Goal: Ask a question

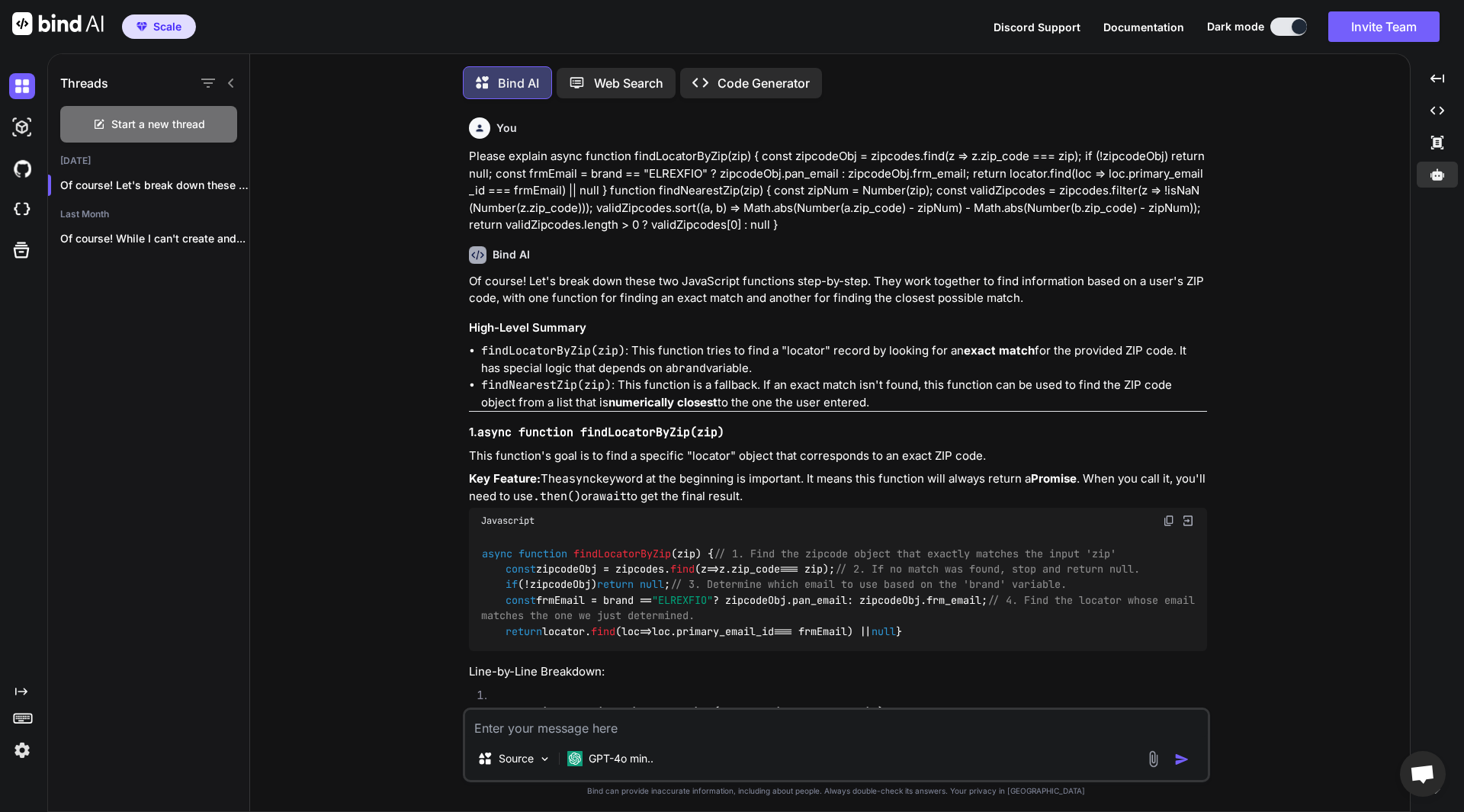
scroll to position [1372, 0]
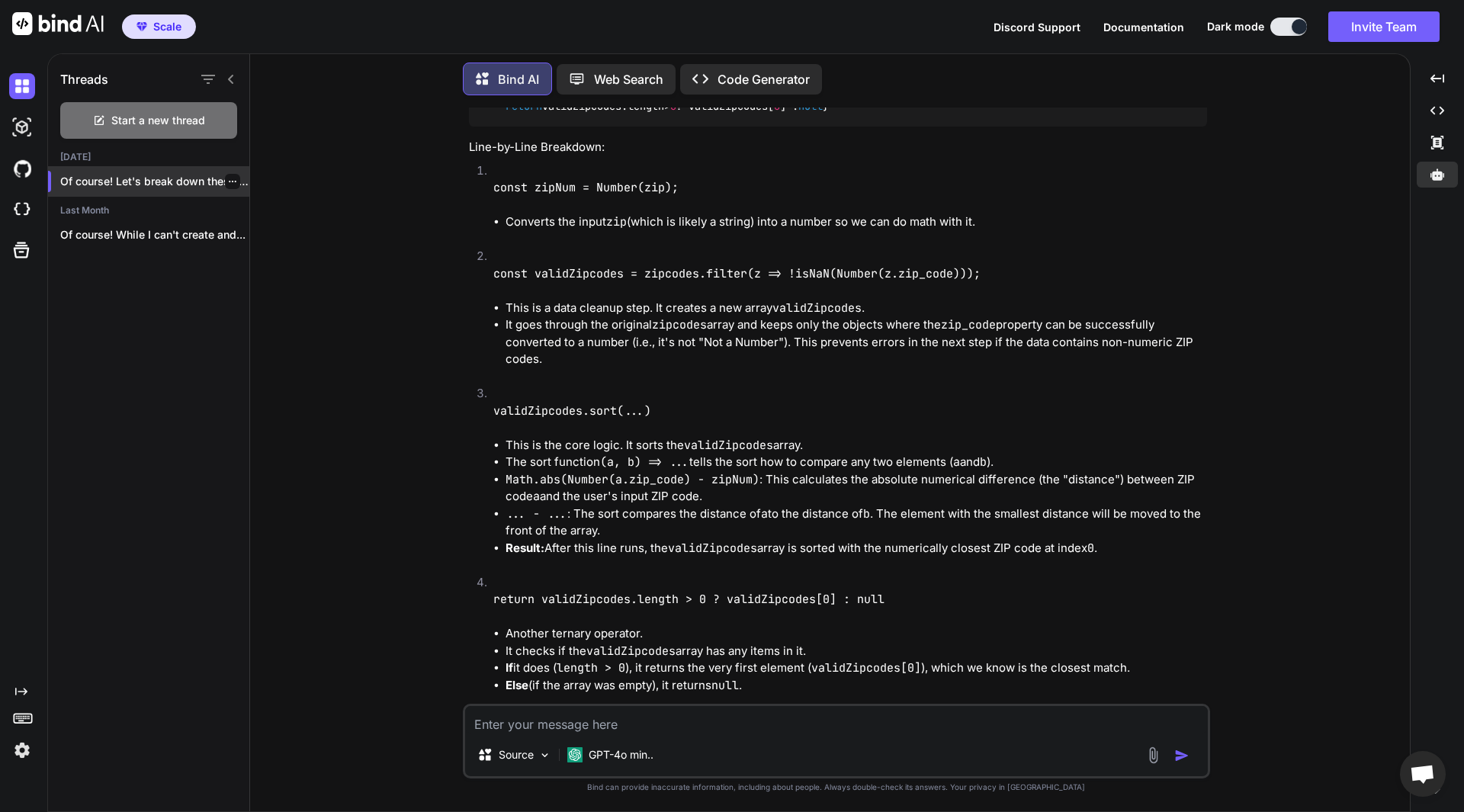
click at [204, 174] on p "Of course! Let's break down these two..." at bounding box center [155, 181] width 189 height 15
click at [974, 420] on p "validZipcodes.sort(...)" at bounding box center [849, 411] width 714 height 17
click at [644, 248] on li "const zipNum = Number(zip); Converts the input zip (which is likely a string) i…" at bounding box center [844, 206] width 726 height 86
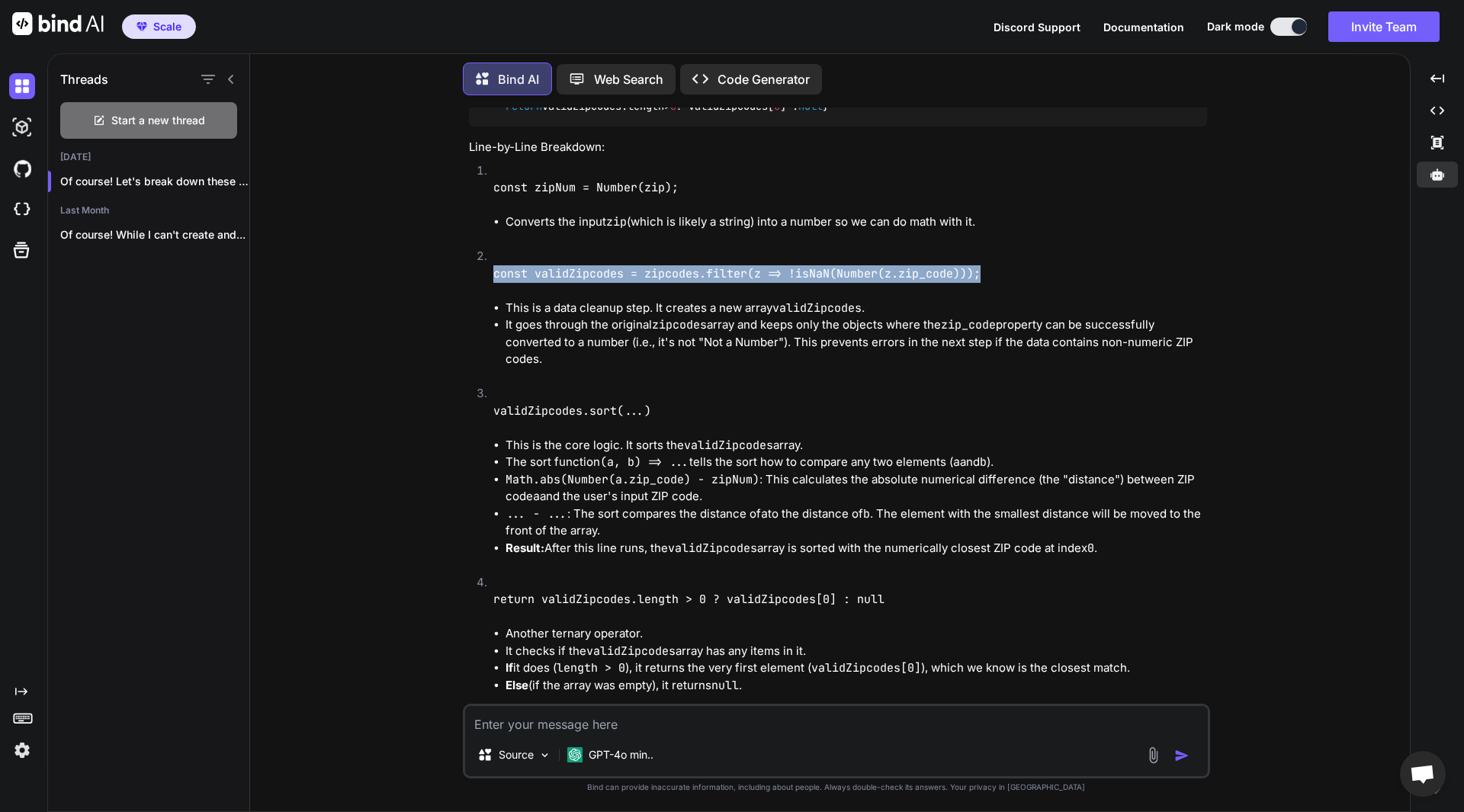
drag, startPoint x: 496, startPoint y: 474, endPoint x: 988, endPoint y: 474, distance: 492.0
click at [988, 283] on p "const validZipcodes = zipcodes.filter(z => !isNaN(Number(z.zip_code)));" at bounding box center [849, 274] width 714 height 17
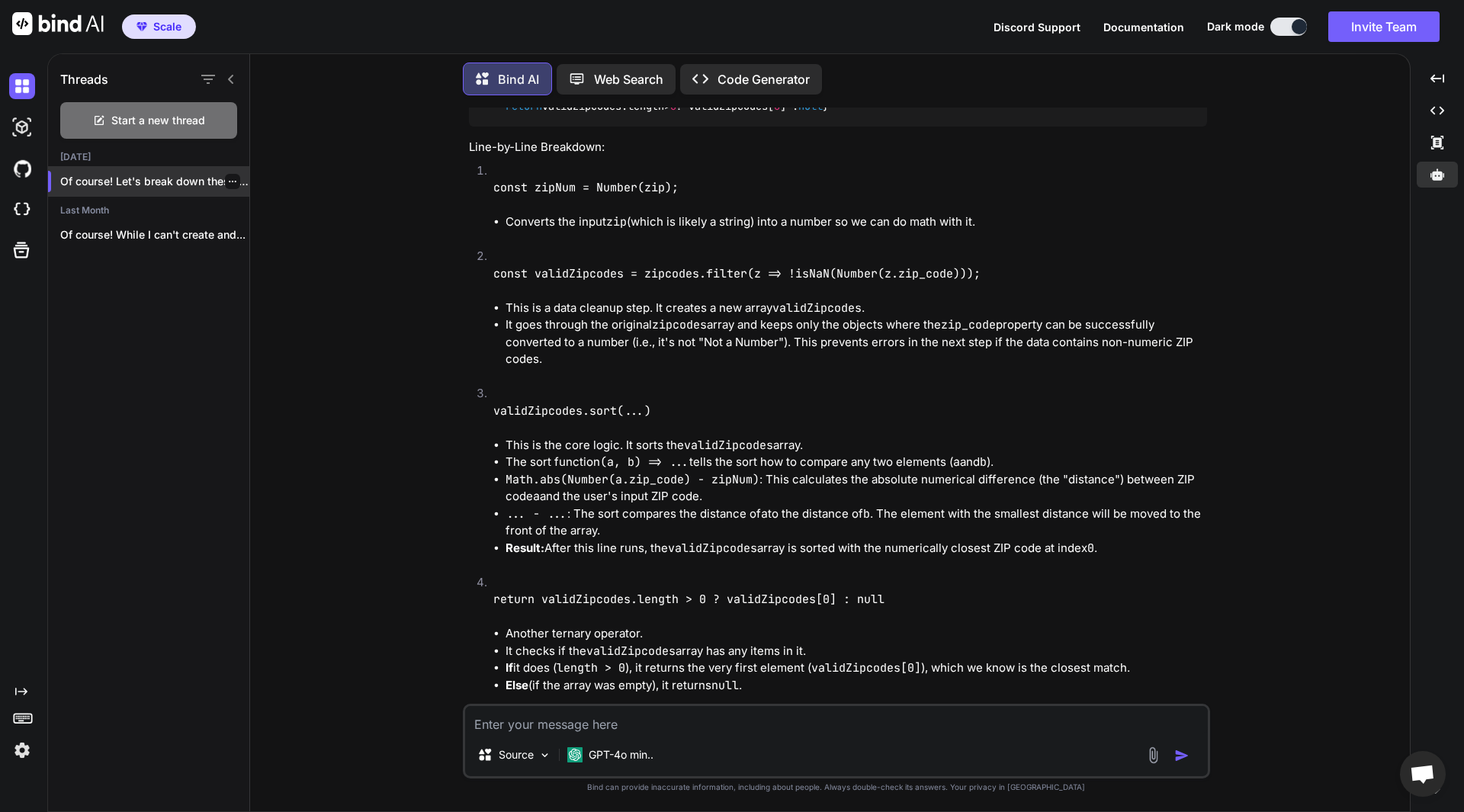
click at [187, 174] on p "Of course! Let's break down these two..." at bounding box center [155, 181] width 189 height 15
click at [159, 176] on p "Of course! Let's break down these two..." at bounding box center [155, 181] width 189 height 15
type textarea "x"
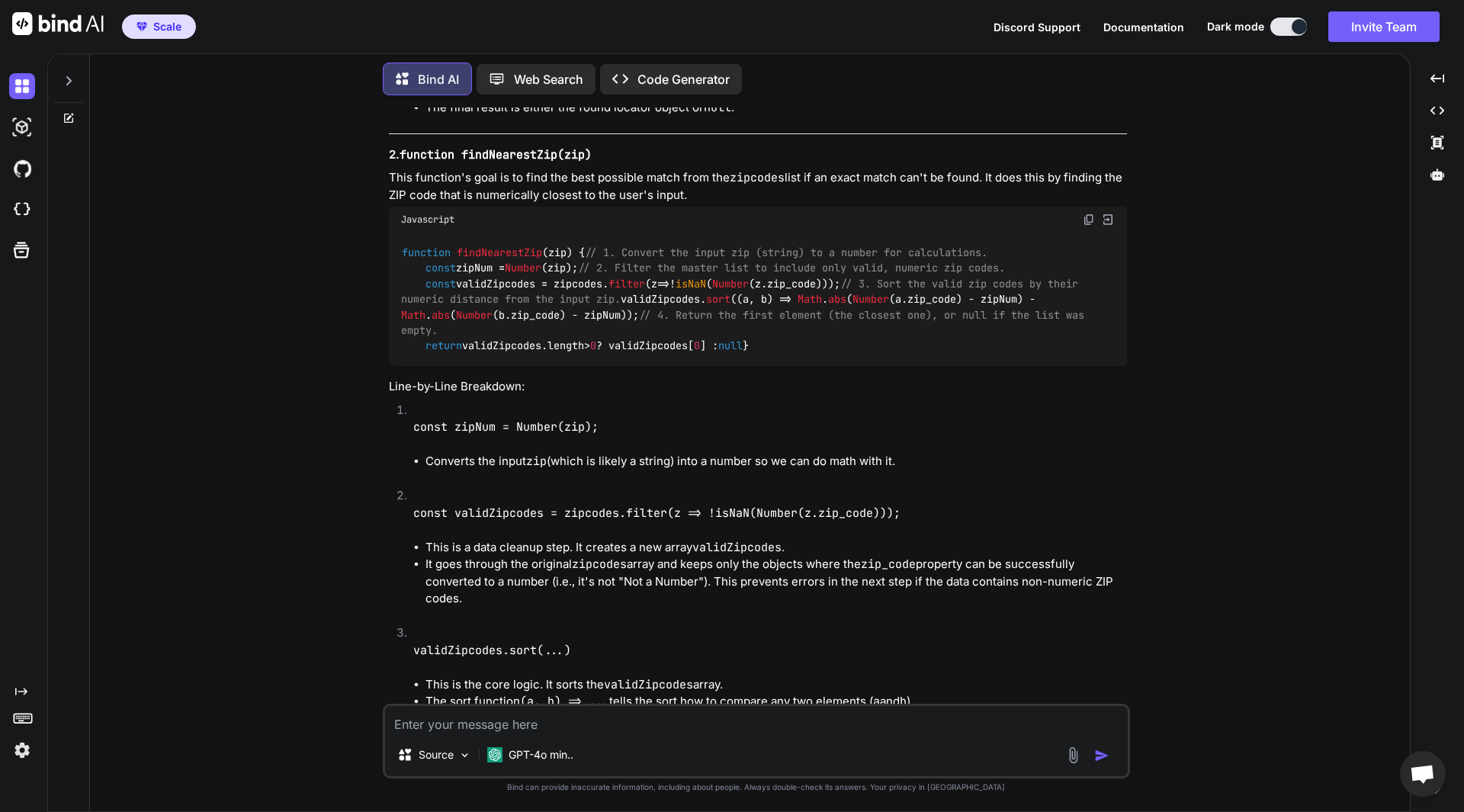
scroll to position [1219, 0]
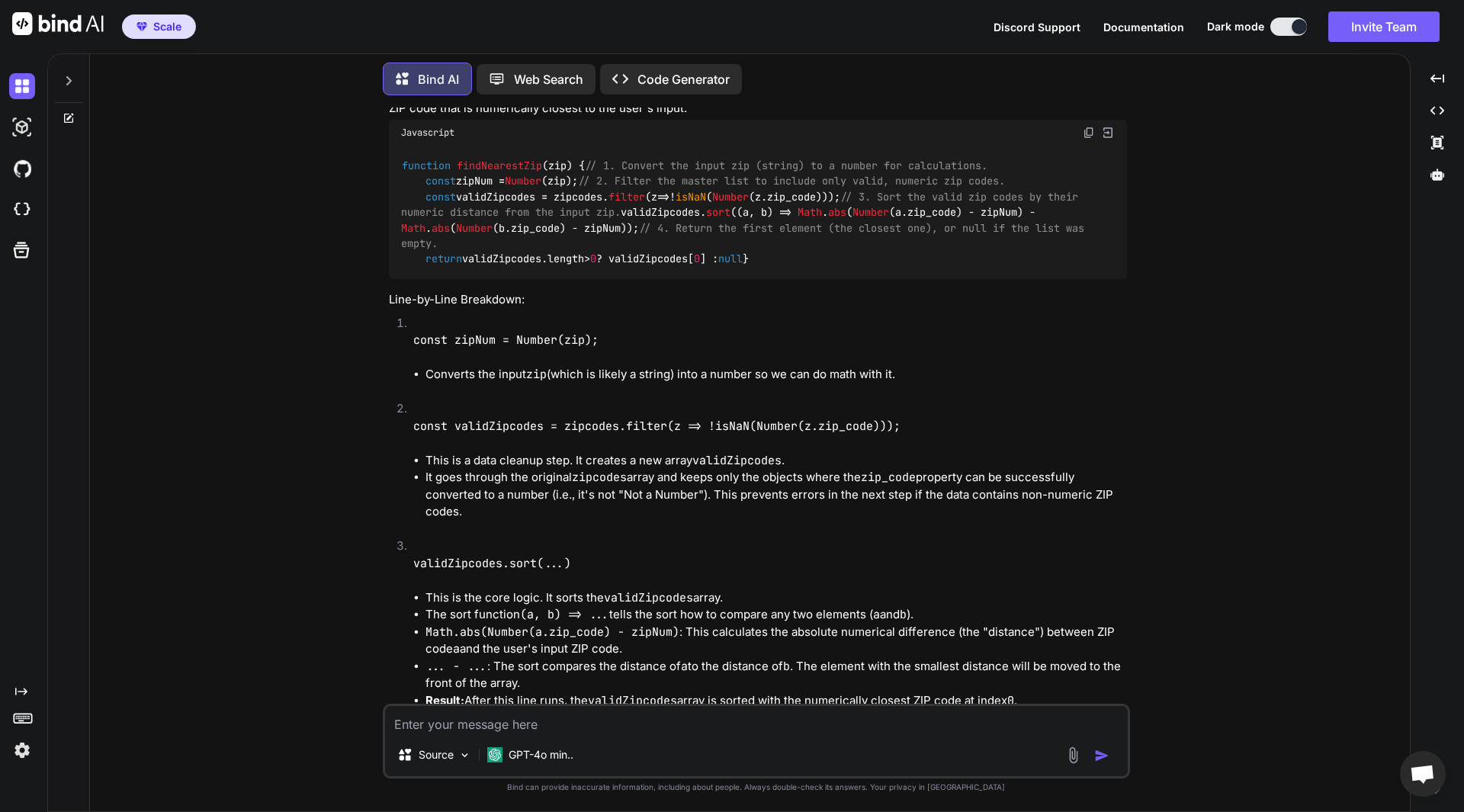
drag, startPoint x: 401, startPoint y: 268, endPoint x: 488, endPoint y: 466, distance: 216.3
click at [488, 279] on div "function findNearestZip ( zip ) { // 1. Convert the input zip (string) to a num…" at bounding box center [758, 212] width 738 height 134
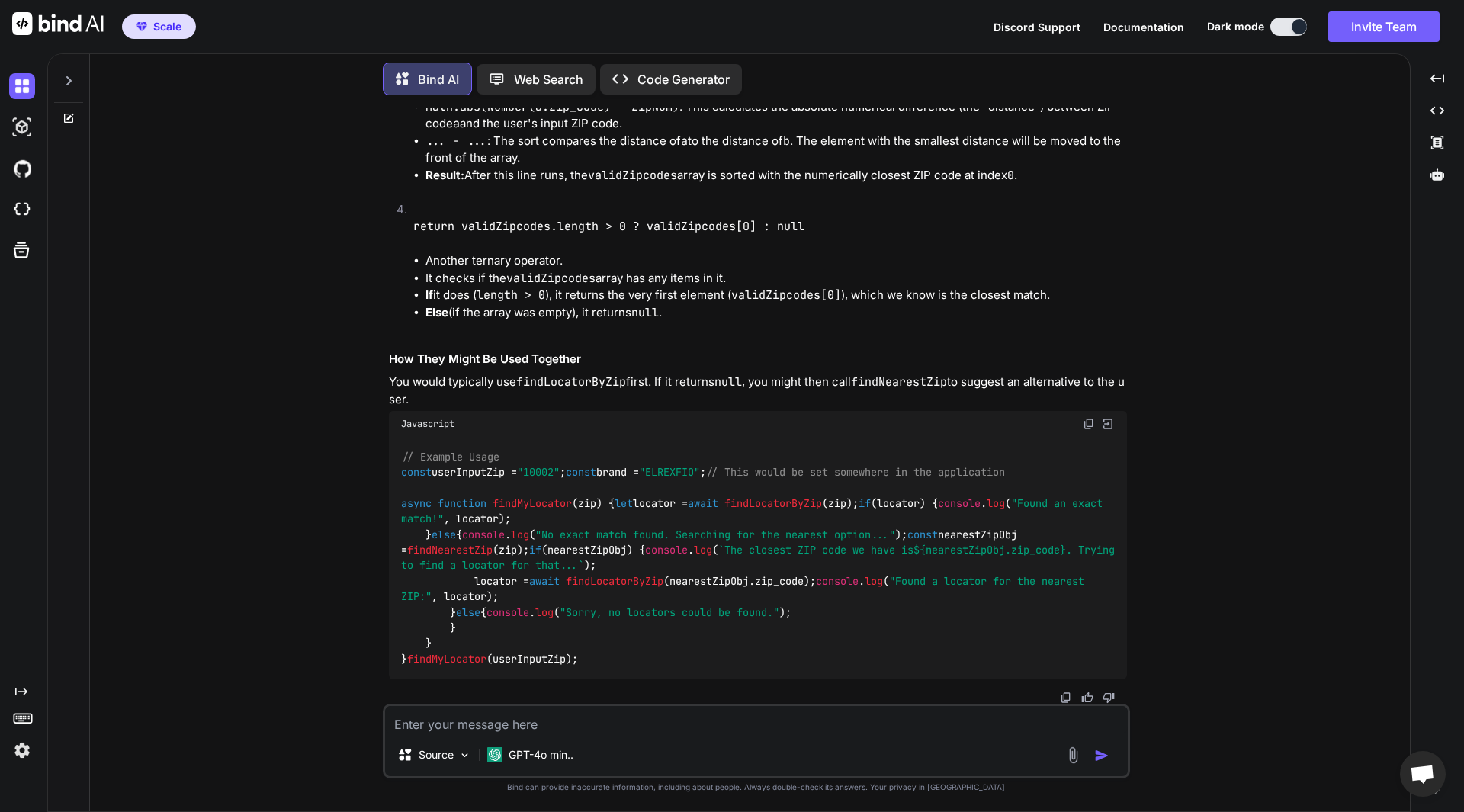
scroll to position [2118, 0]
click at [1107, 417] on img at bounding box center [1108, 424] width 14 height 14
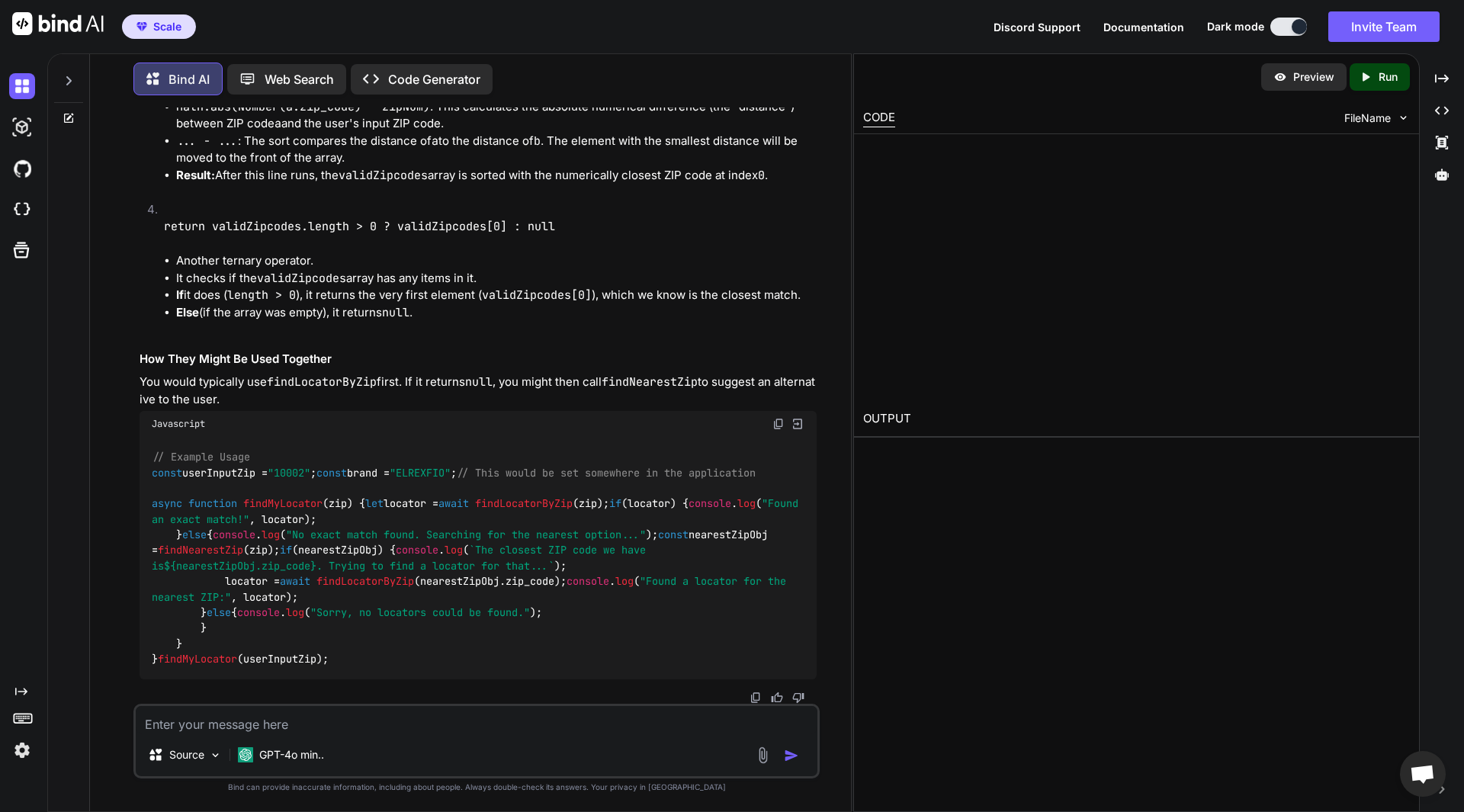
scroll to position [2167, 0]
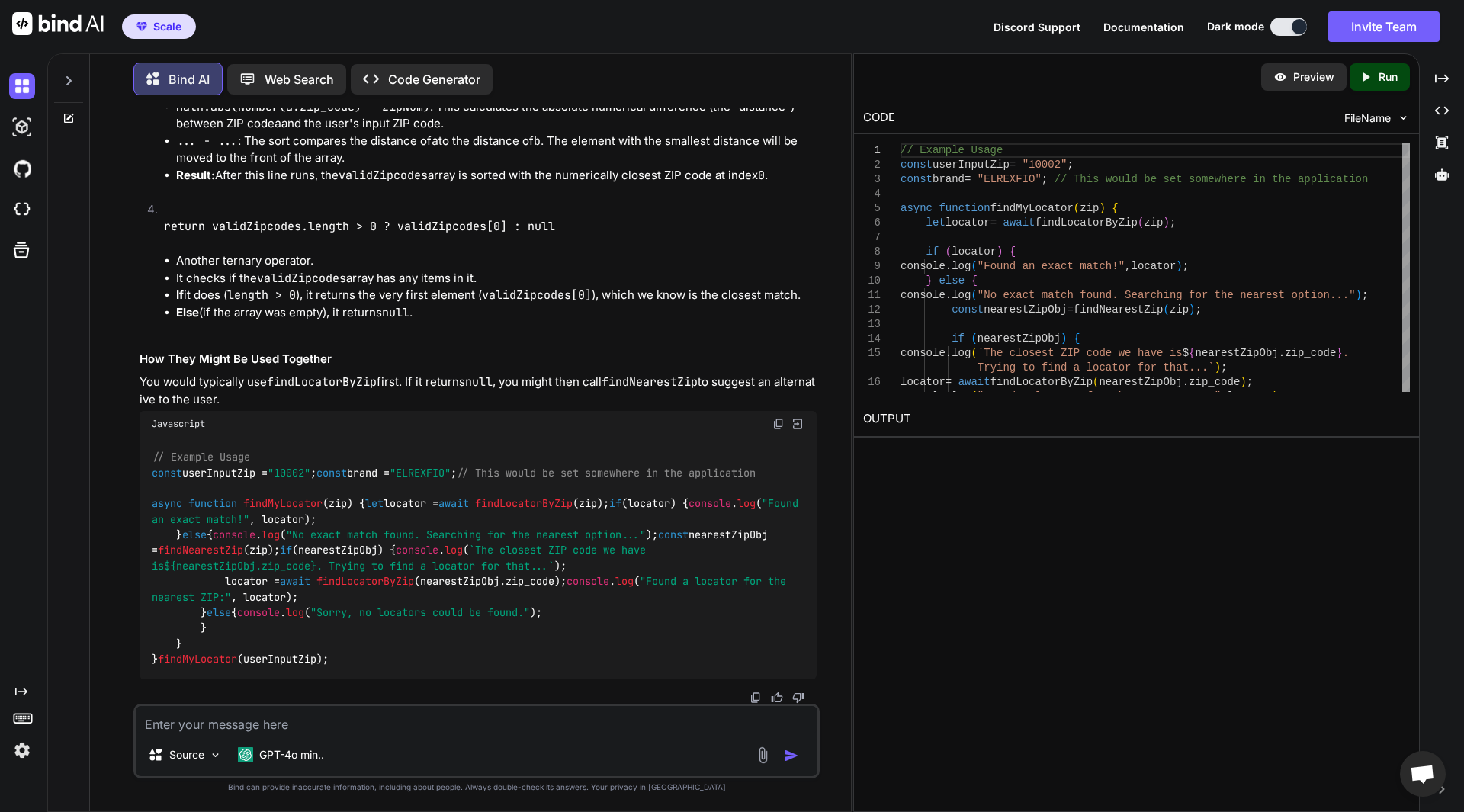
click at [1364, 73] on icon "Created with Pixso." at bounding box center [1365, 76] width 14 height 14
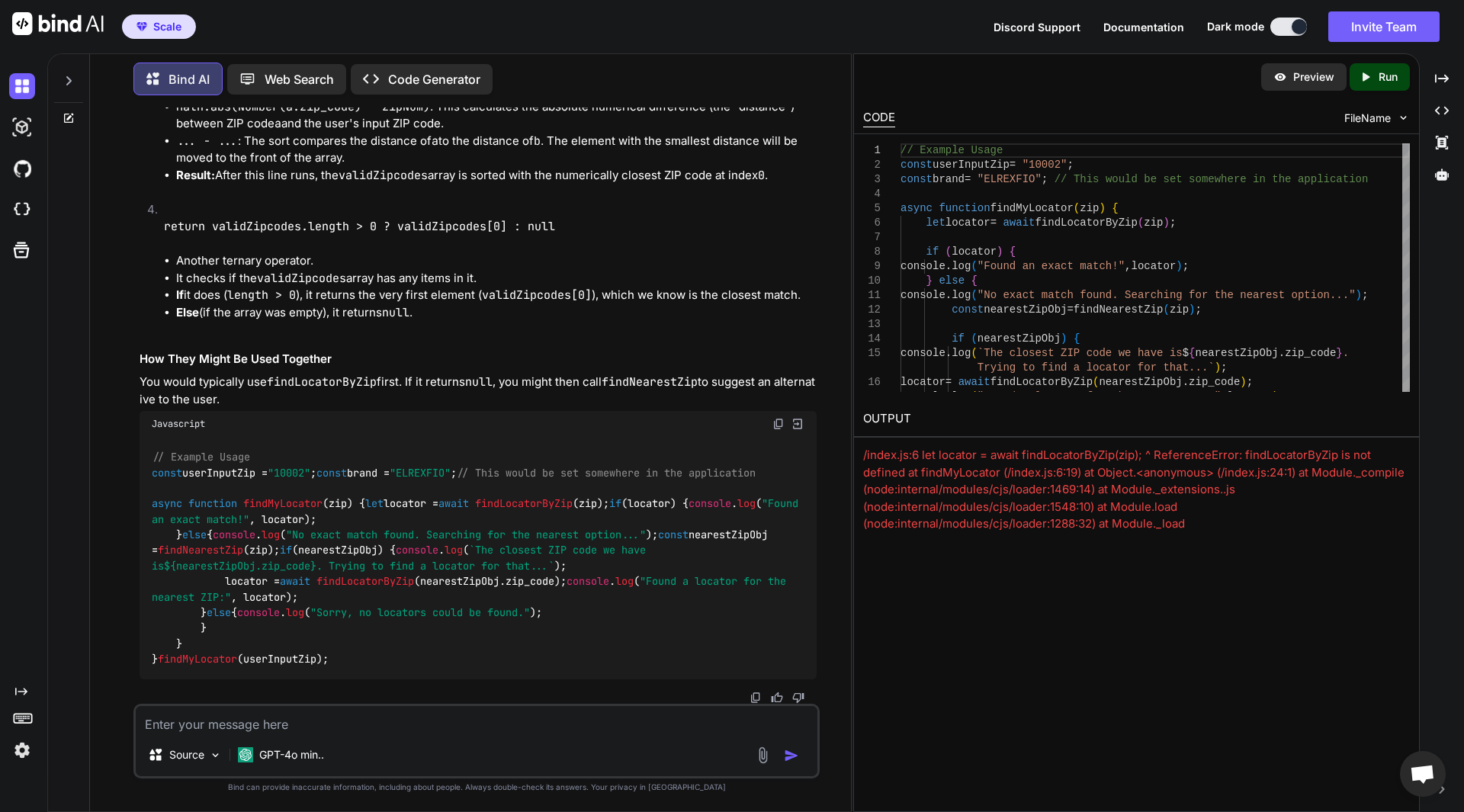
click at [1302, 79] on p "Preview" at bounding box center [1313, 76] width 41 height 15
click at [456, 466] on span "// This would be set somewhere in the application" at bounding box center [606, 472] width 299 height 14
click at [289, 78] on p "Web Search" at bounding box center [299, 79] width 69 height 18
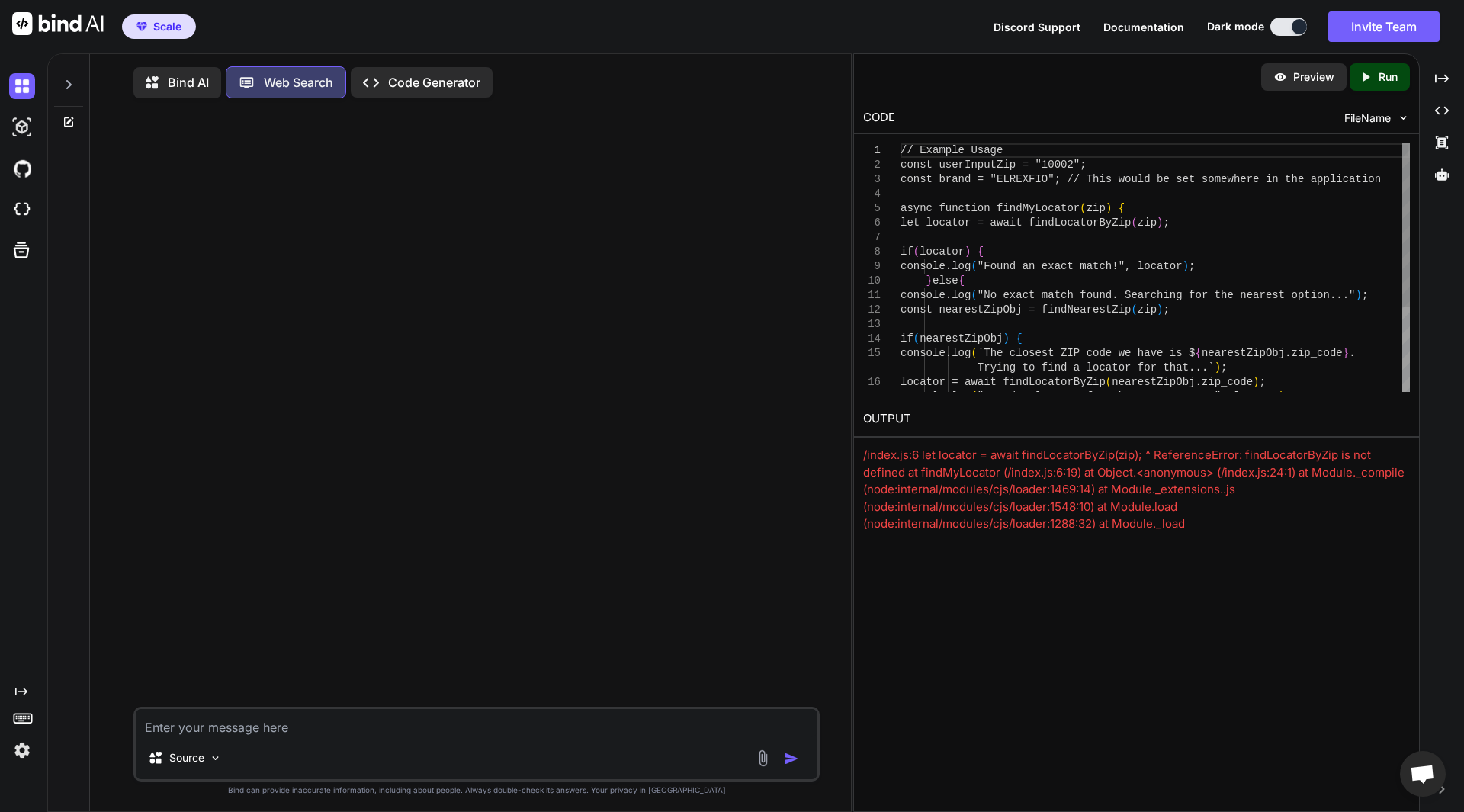
scroll to position [7, 0]
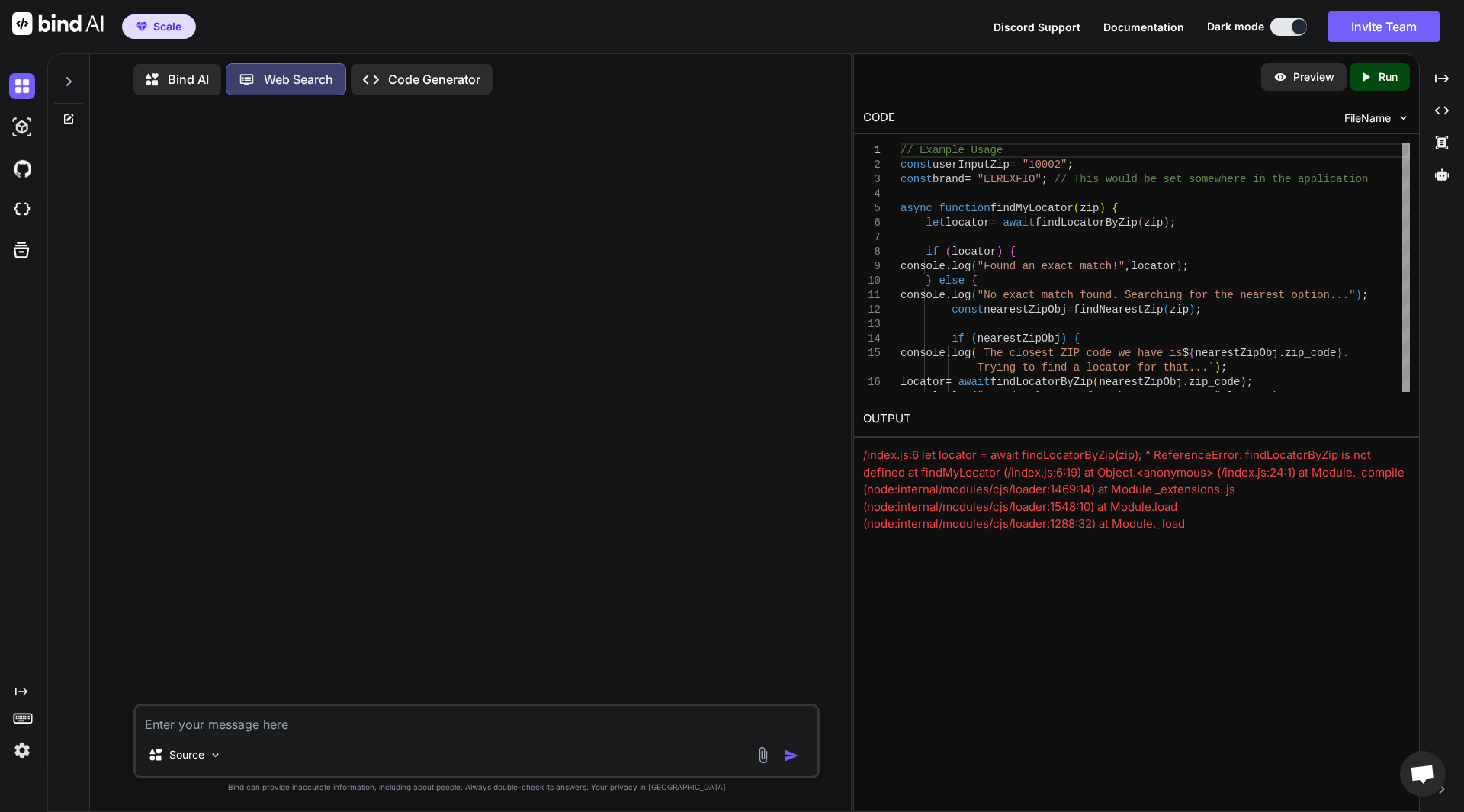
click at [184, 81] on p "Bind AI" at bounding box center [187, 79] width 41 height 18
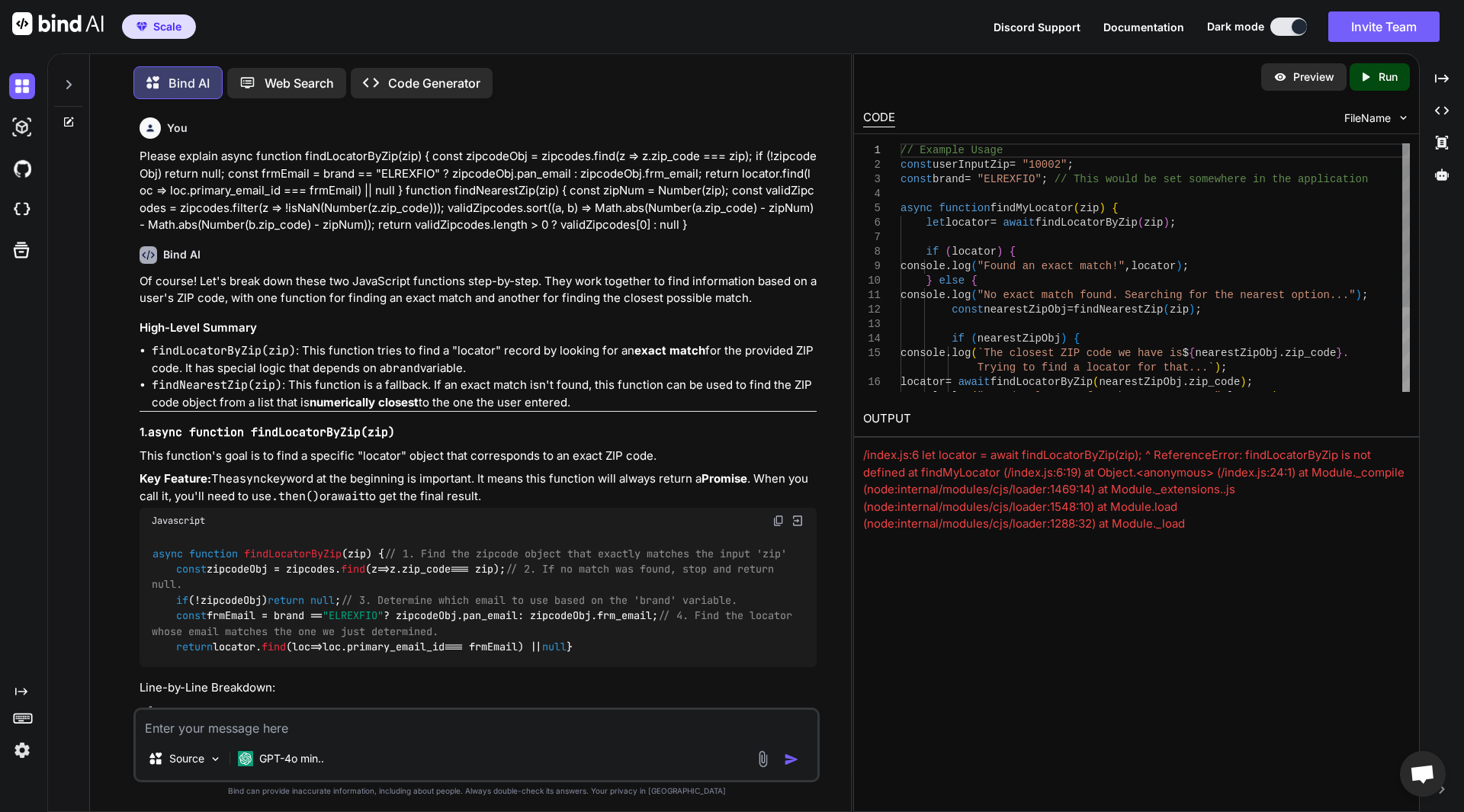
type textarea "x"
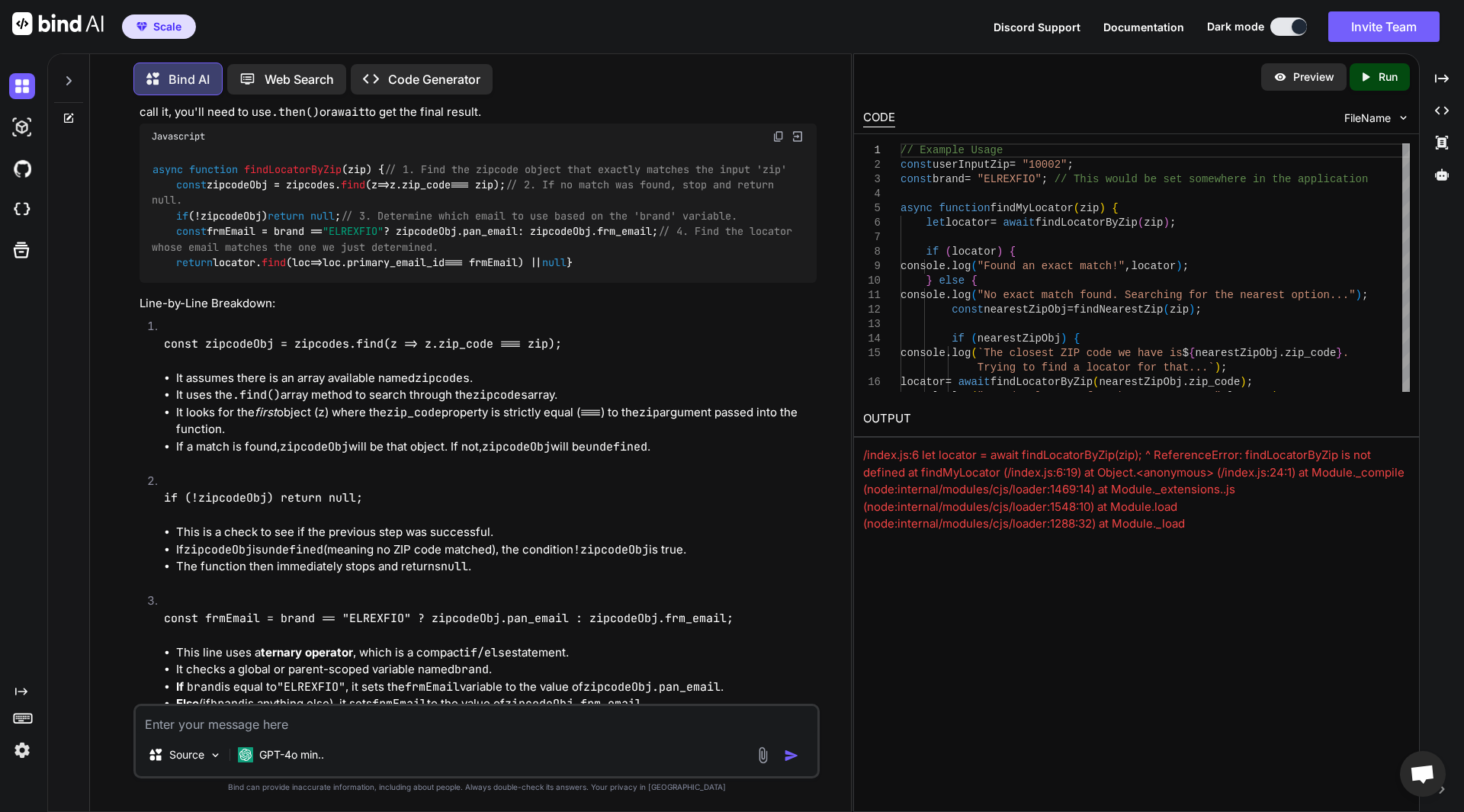
scroll to position [457, 0]
